Goal: Ask a question

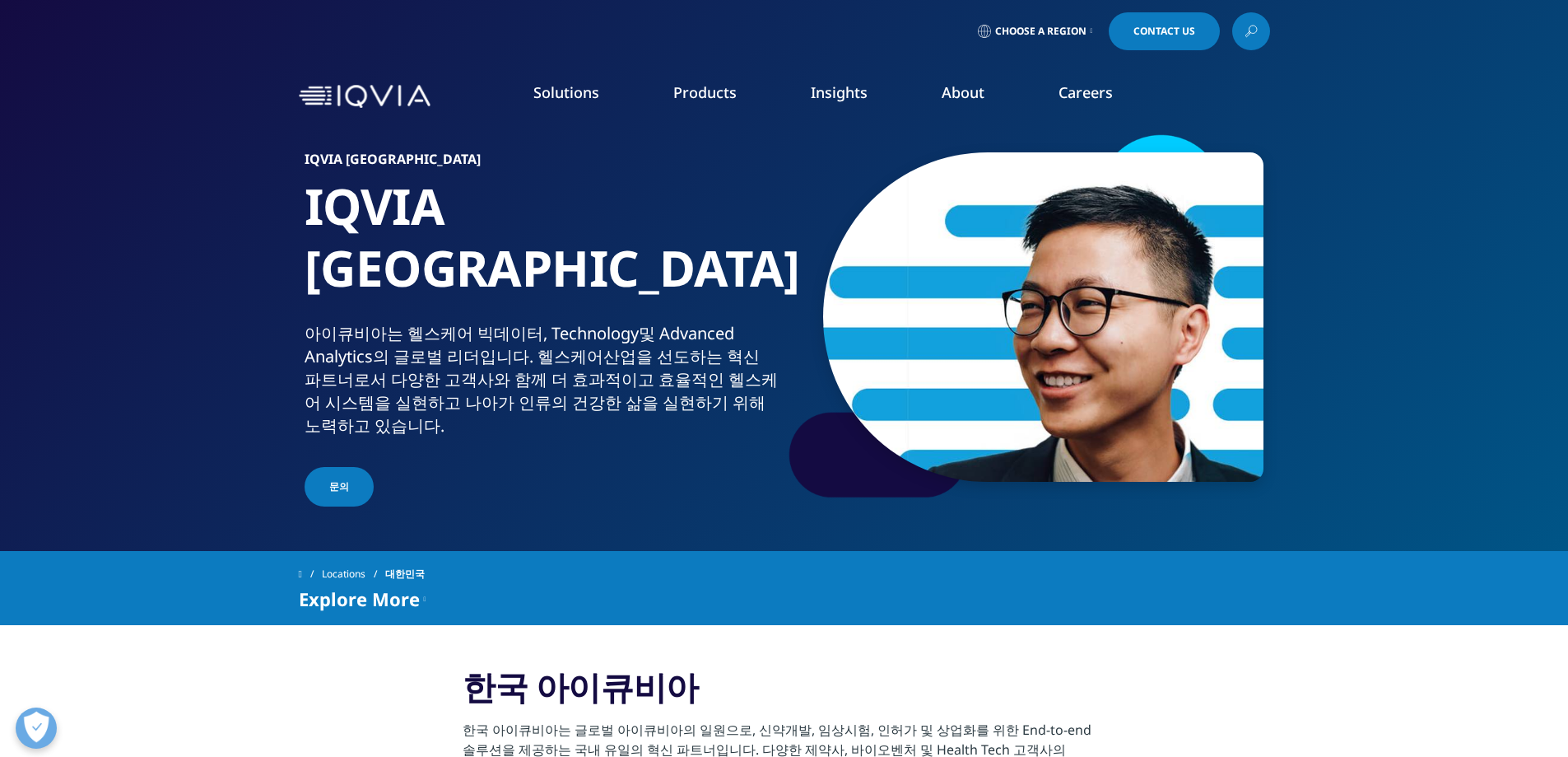
click at [1164, 31] on span "Contact Us" at bounding box center [1164, 31] width 62 height 10
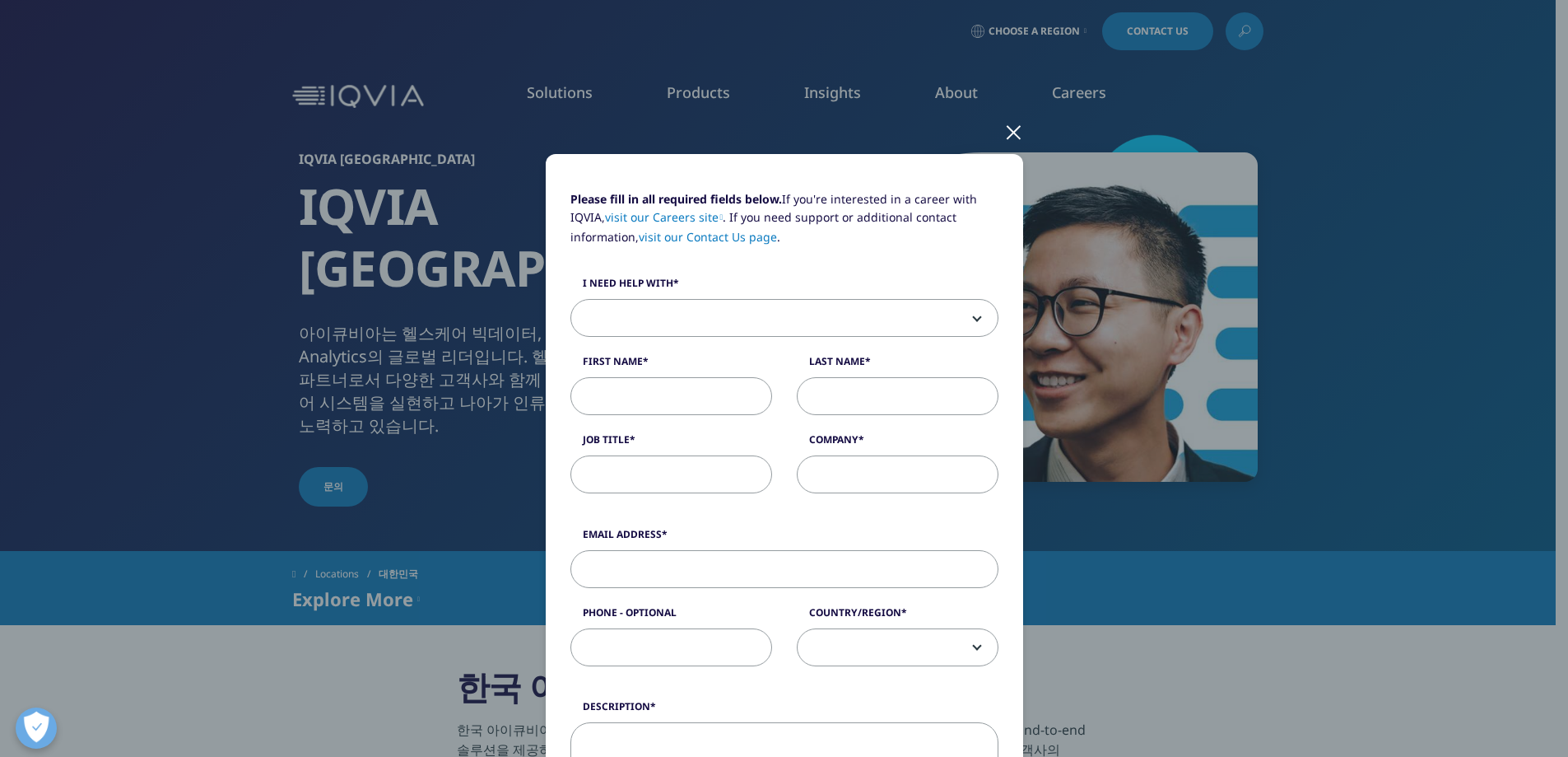
click at [737, 295] on label "I need help with" at bounding box center [784, 287] width 428 height 23
click at [571, 299] on select "Sales HR/Career Patient Seeking Clinical Trials Site/Investigator Waiting List …" at bounding box center [571, 299] width 1 height 1
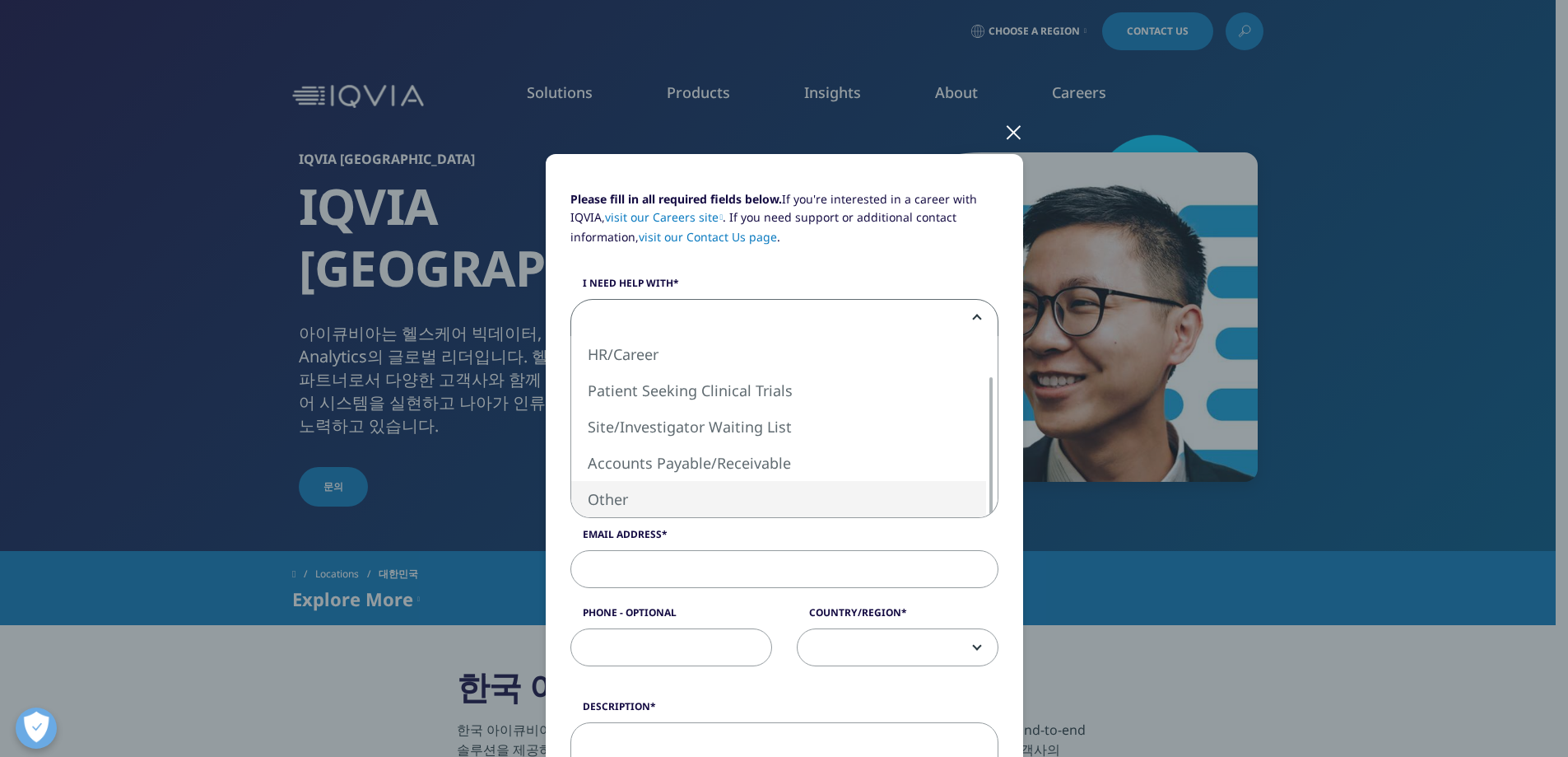
select select "Other"
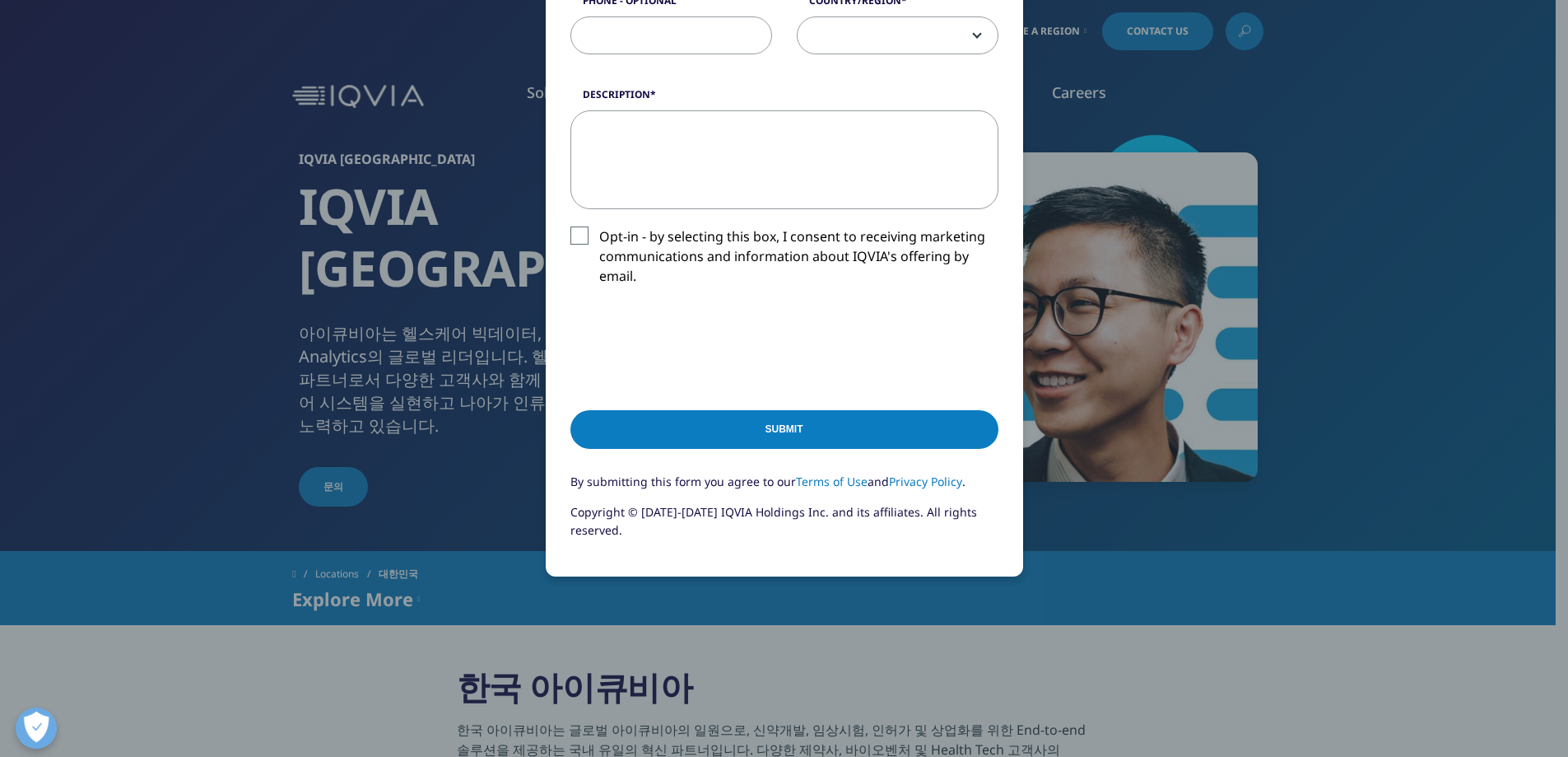
scroll to position [608, 0]
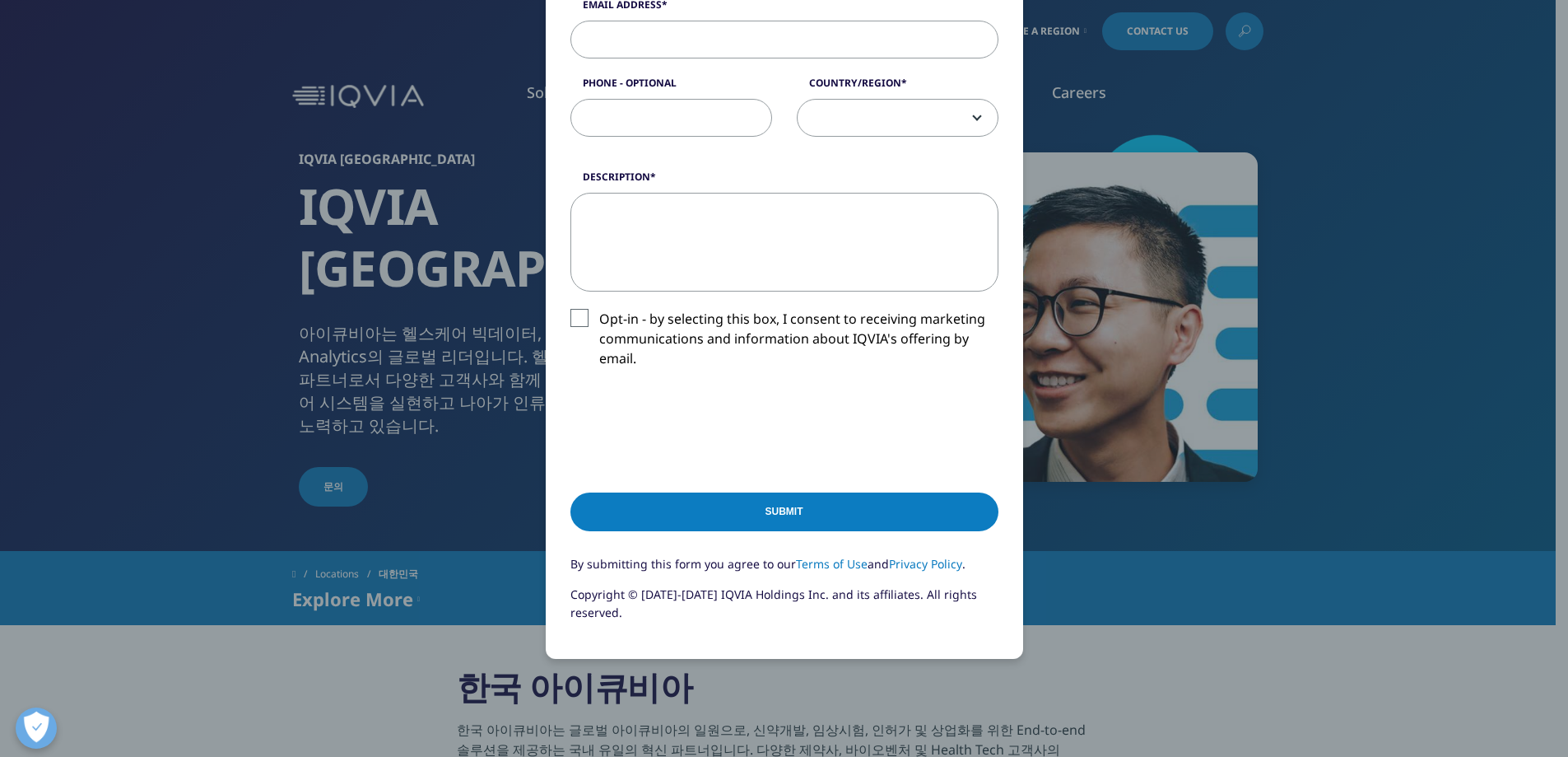
click at [1260, 739] on div "Please fill in all required fields below. If you're interested in a career with…" at bounding box center [784, 116] width 971 height 1448
click at [1226, 681] on div "Please fill in all required fields below. If you're interested in a career with…" at bounding box center [784, 116] width 971 height 1448
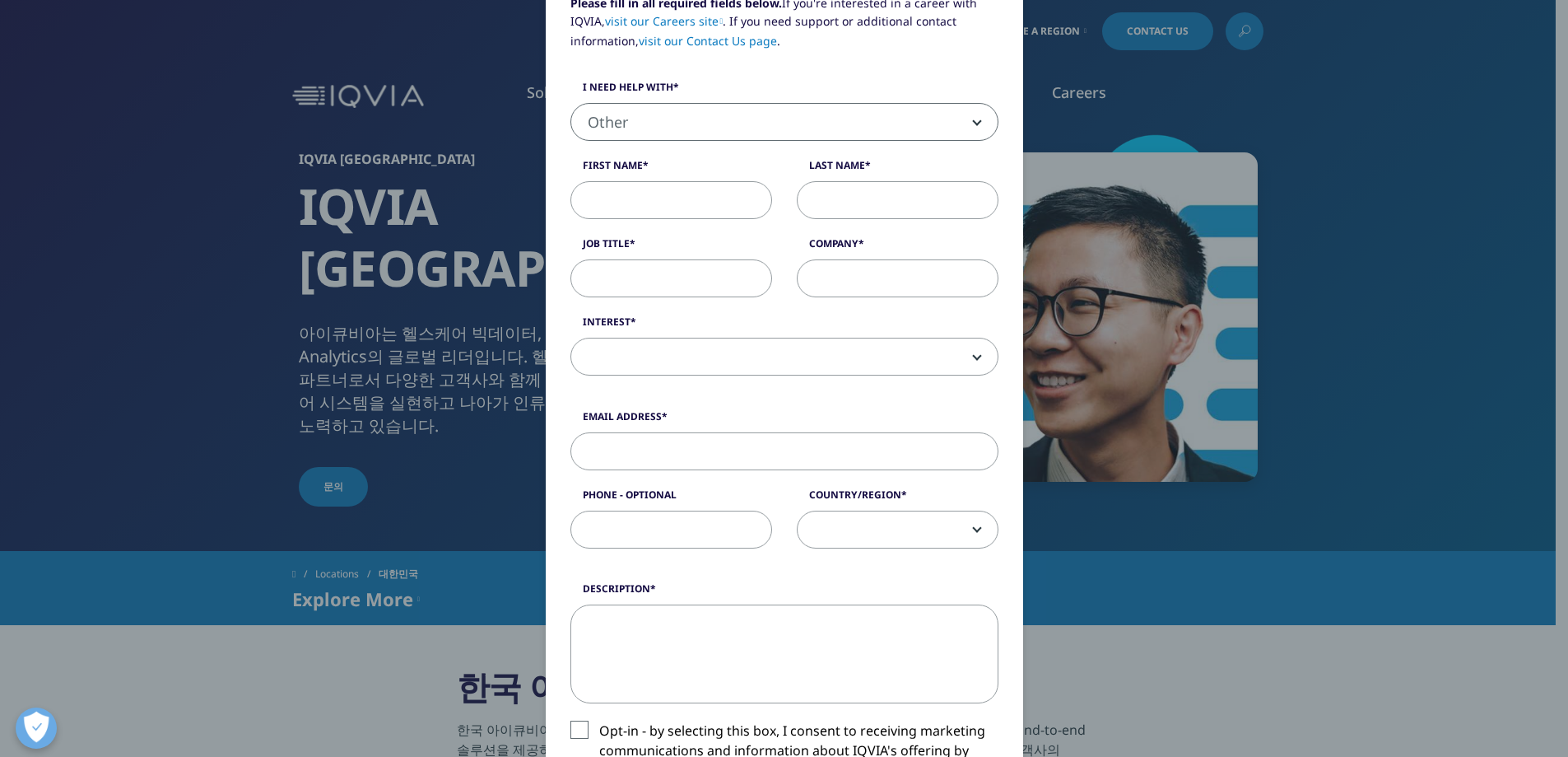
scroll to position [0, 0]
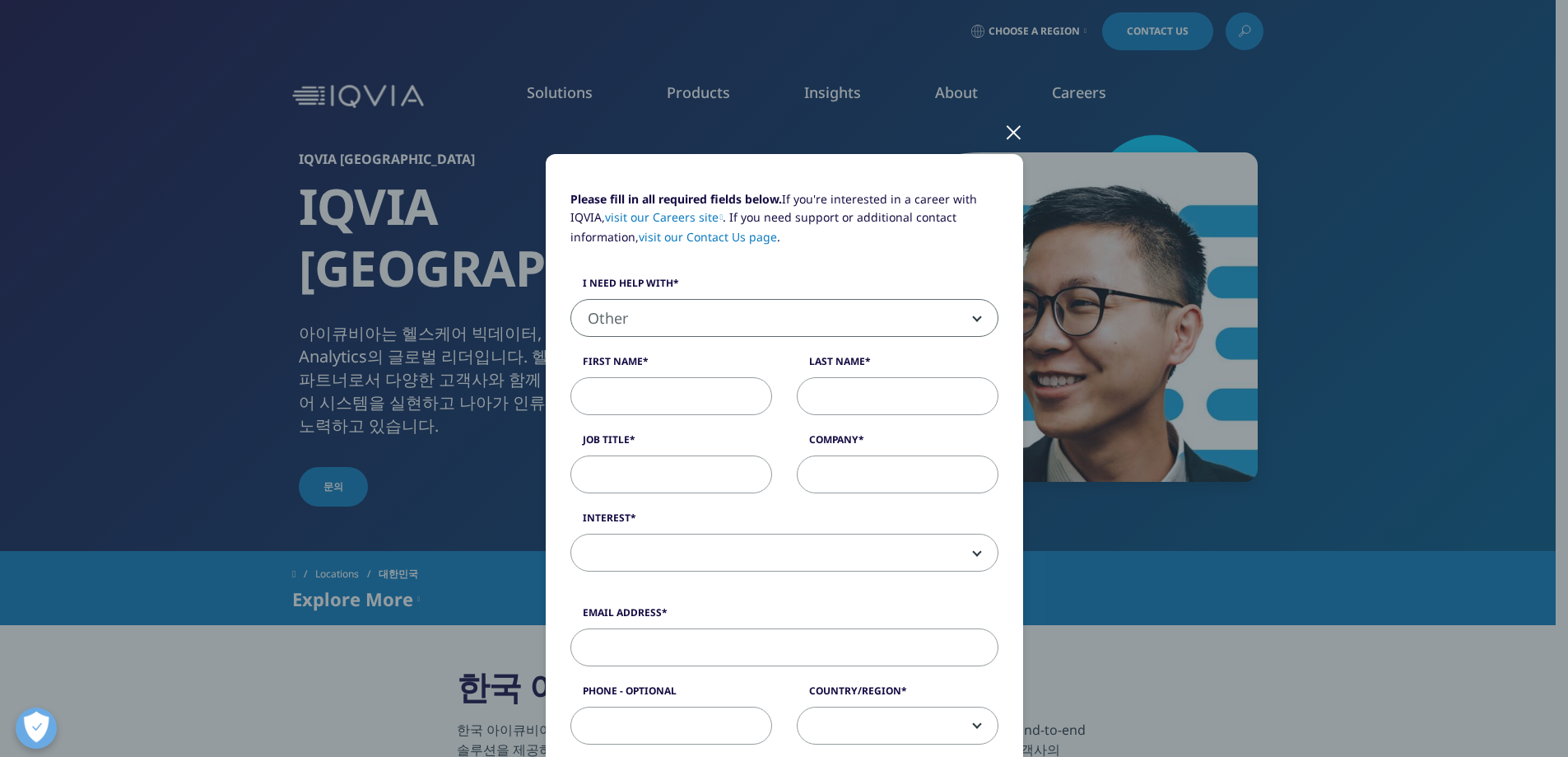
click at [1007, 129] on div at bounding box center [1014, 131] width 19 height 45
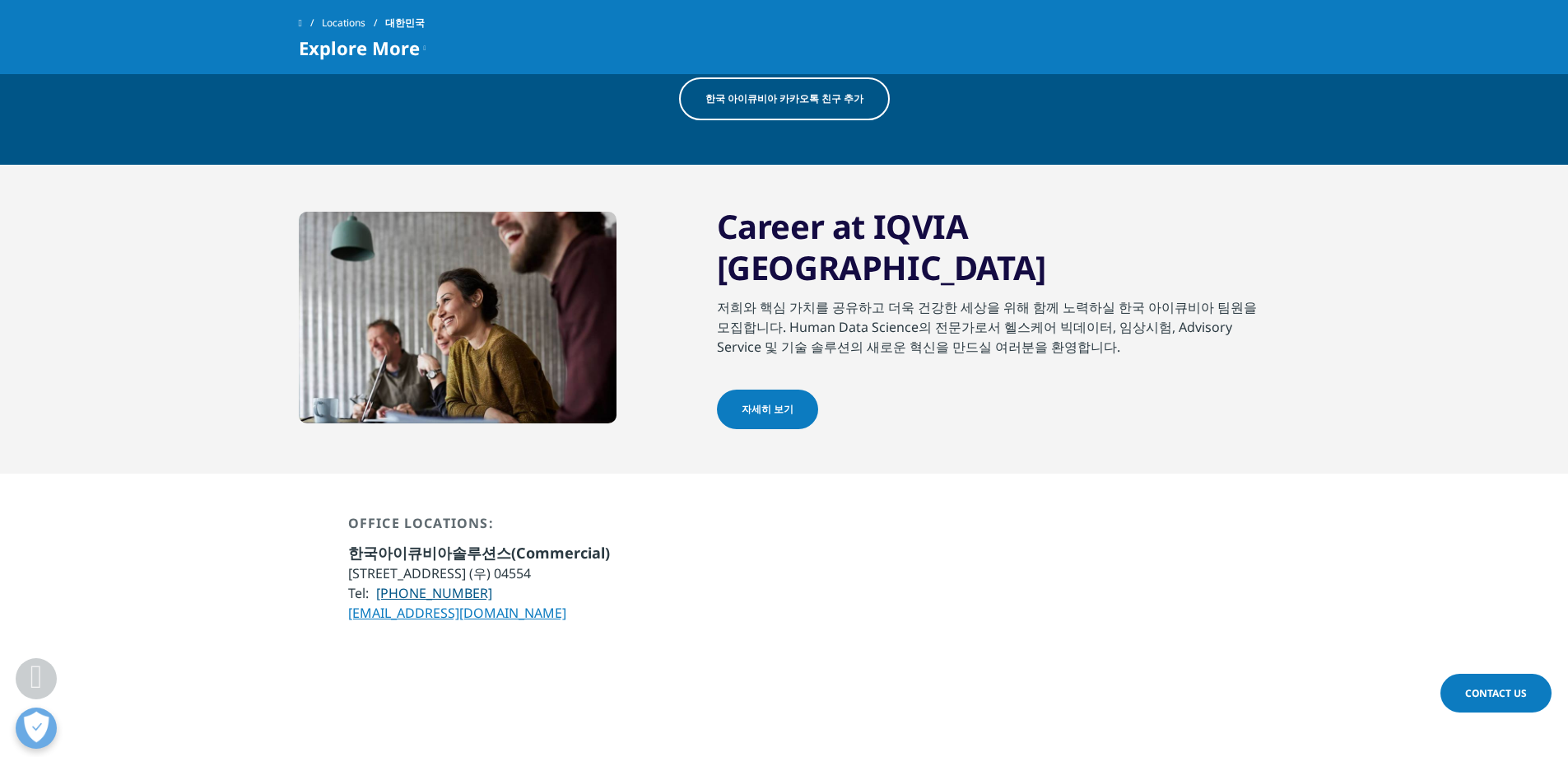
scroll to position [988, 0]
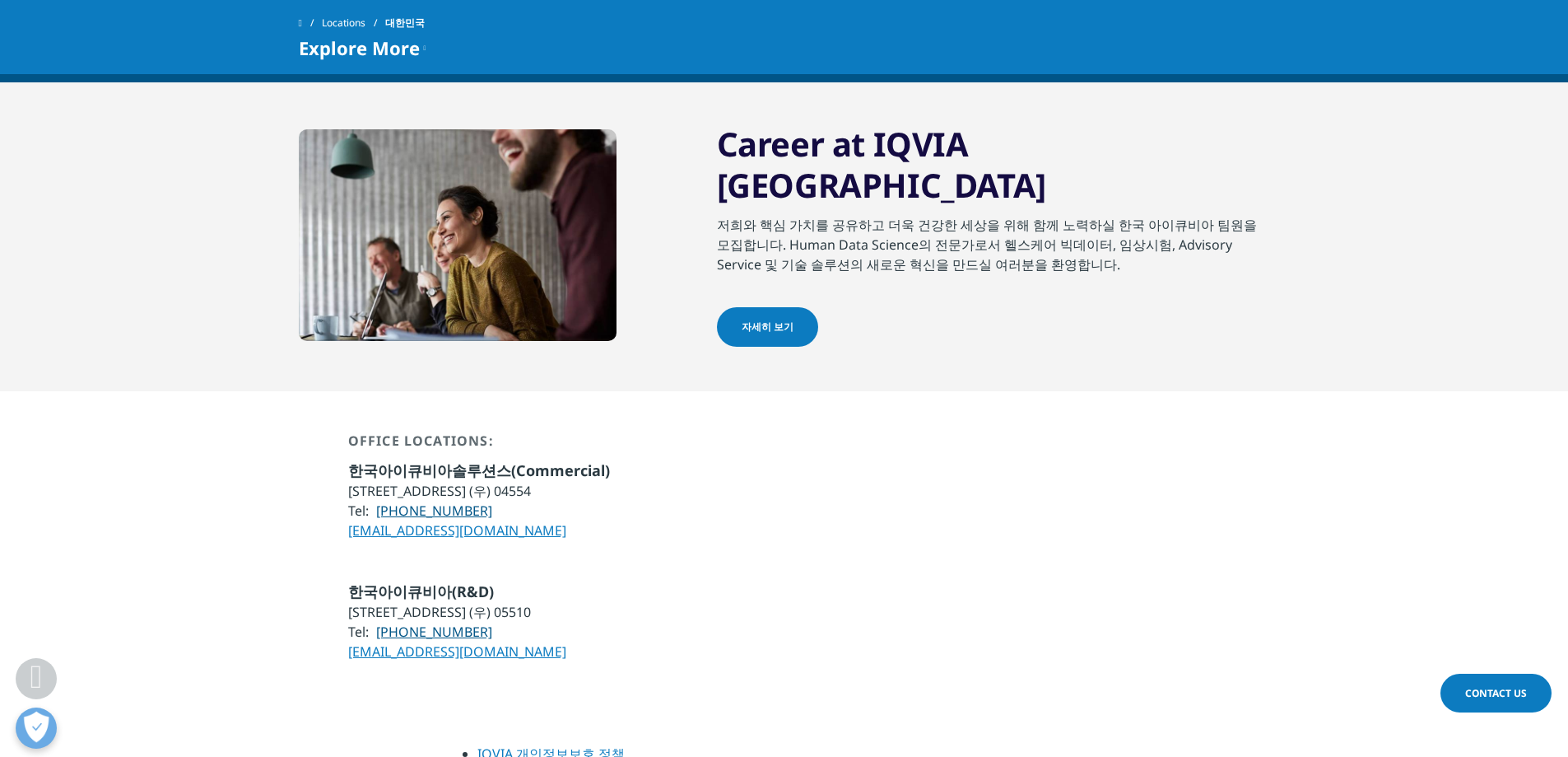
click at [1020, 743] on li "IQVIA 개인정보보호 정책" at bounding box center [792, 760] width 628 height 32
click at [1065, 465] on div "Office Locations: 한국아이큐비아솔루션스(Commercial) [STREET_ADDRESS] (우) 04554 Tel: [PHON…" at bounding box center [784, 486] width 971 height 108
